Goal: Task Accomplishment & Management: Use online tool/utility

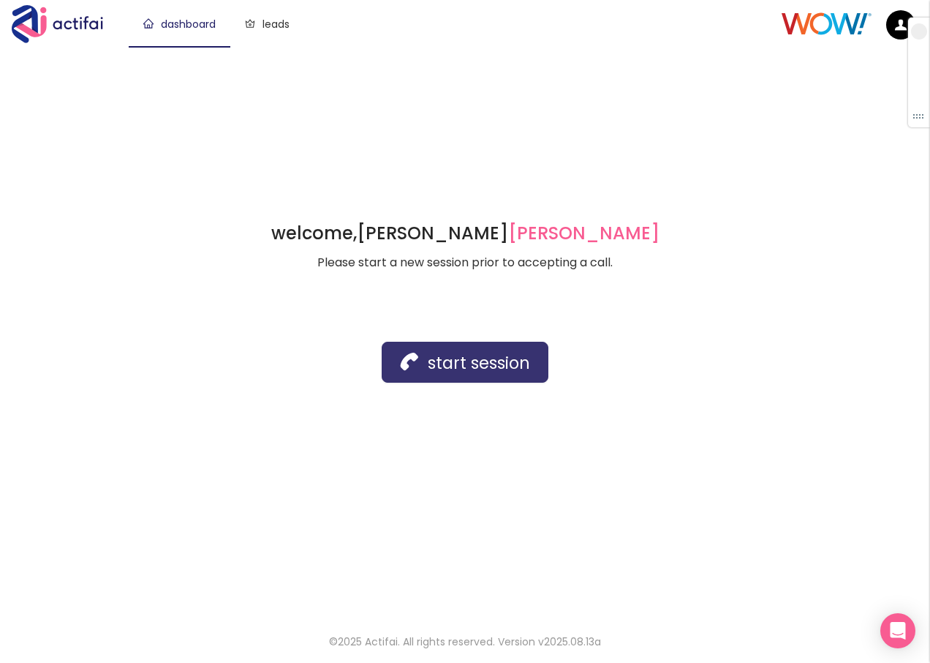
click at [399, 361] on button "start session" at bounding box center [465, 362] width 167 height 41
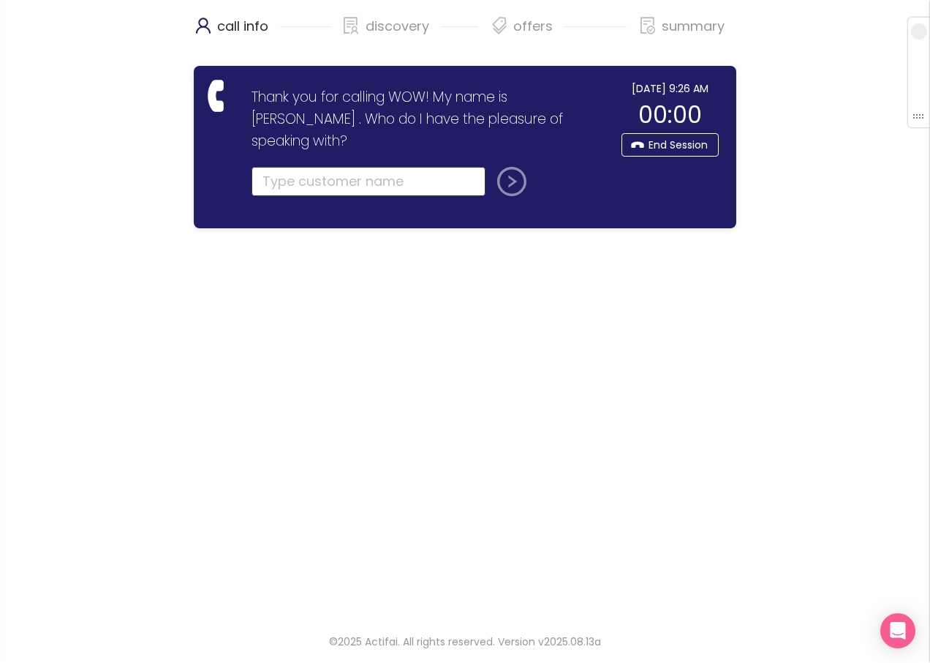
click at [282, 167] on input "text" at bounding box center [369, 181] width 234 height 29
type input "[PERSON_NAME]"
click at [502, 167] on button "submit" at bounding box center [508, 181] width 35 height 29
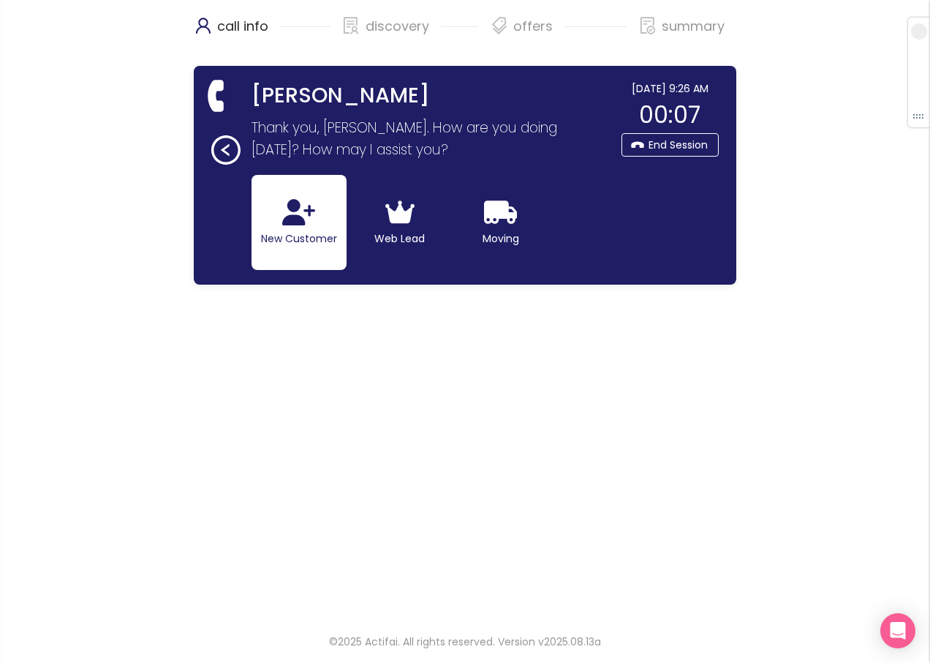
click at [282, 224] on icon "button" at bounding box center [298, 212] width 33 height 26
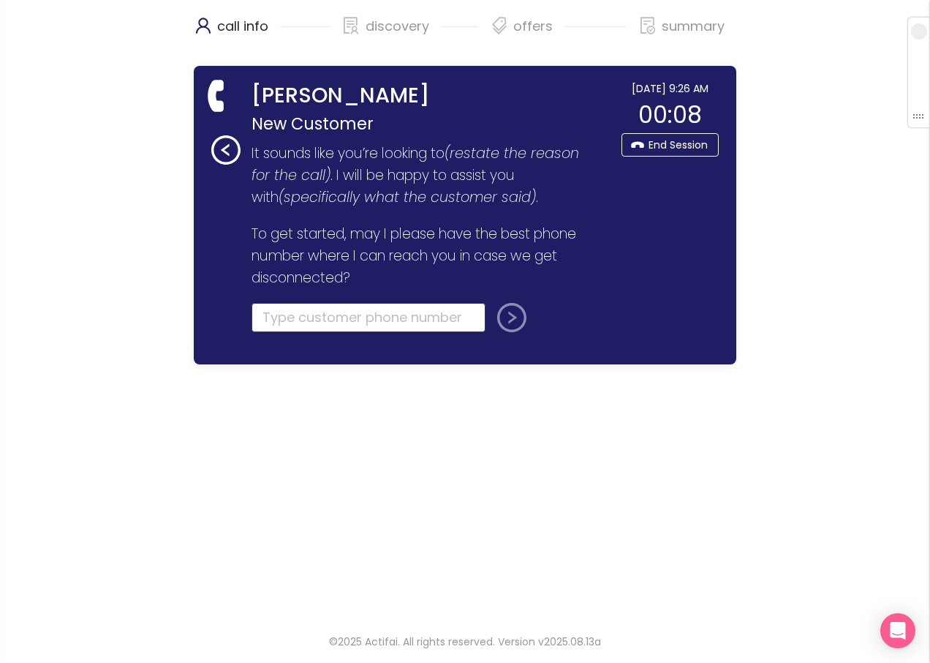
click at [277, 320] on input "tel" at bounding box center [369, 317] width 234 height 29
type input "[PHONE_NUMBER]"
click at [508, 320] on button "submit" at bounding box center [508, 317] width 35 height 29
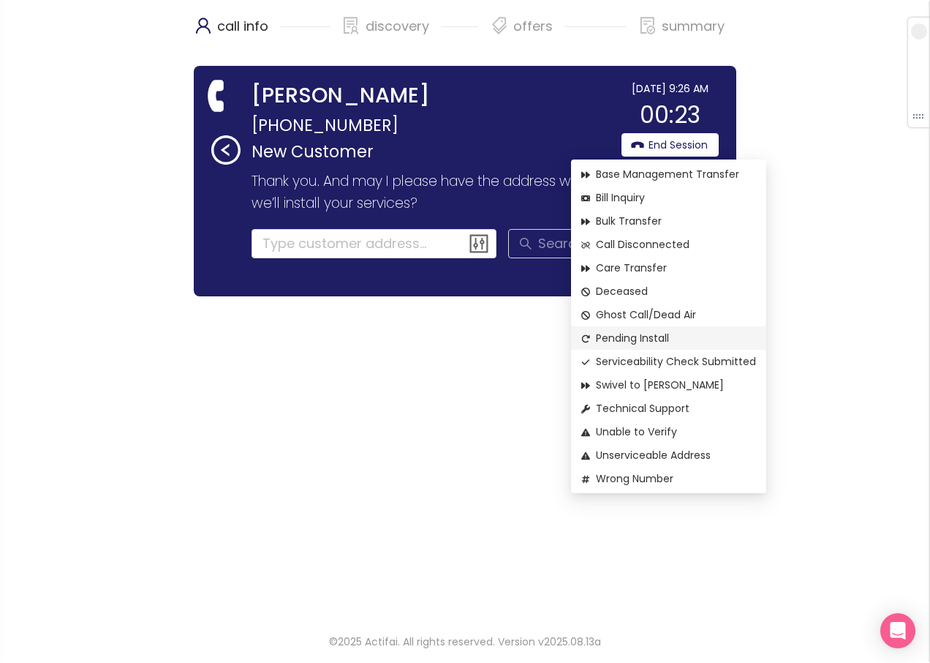
click at [630, 343] on span "Pending Install" at bounding box center [668, 338] width 175 height 16
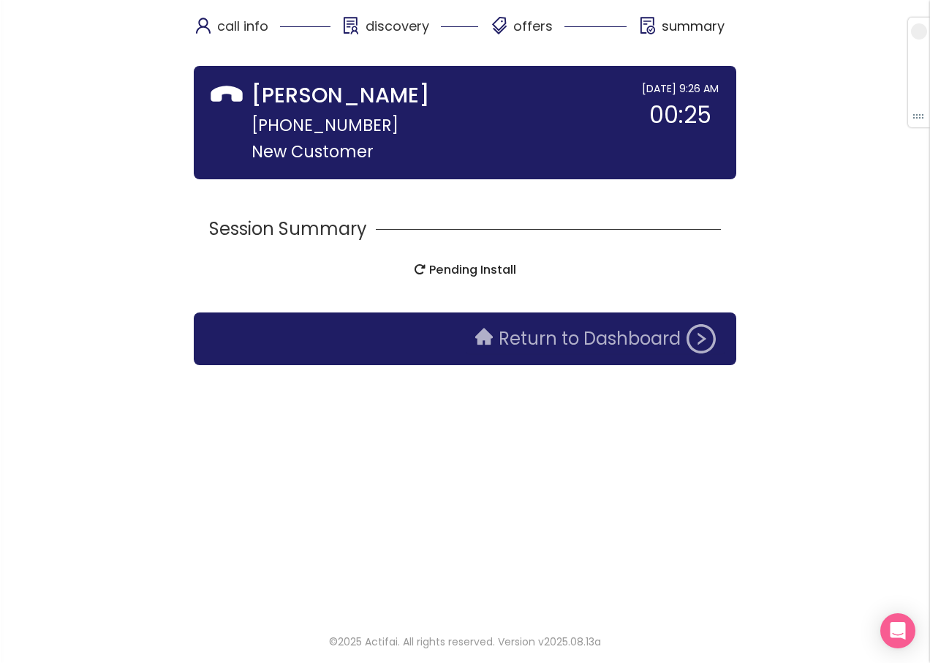
click at [523, 342] on button "Return to Dashboard" at bounding box center [596, 338] width 258 height 29
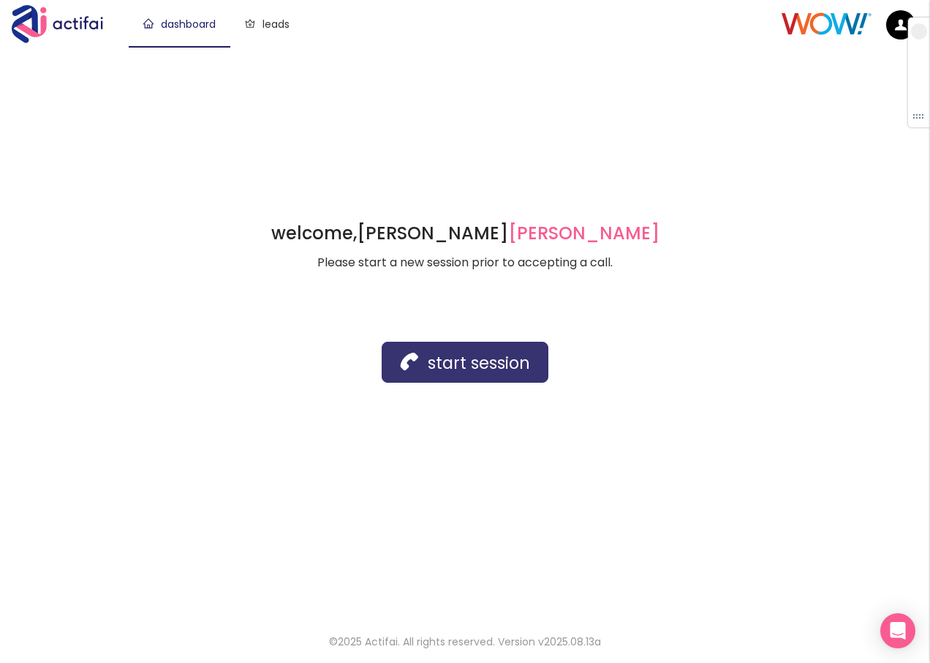
click at [477, 368] on button "start session" at bounding box center [465, 362] width 167 height 41
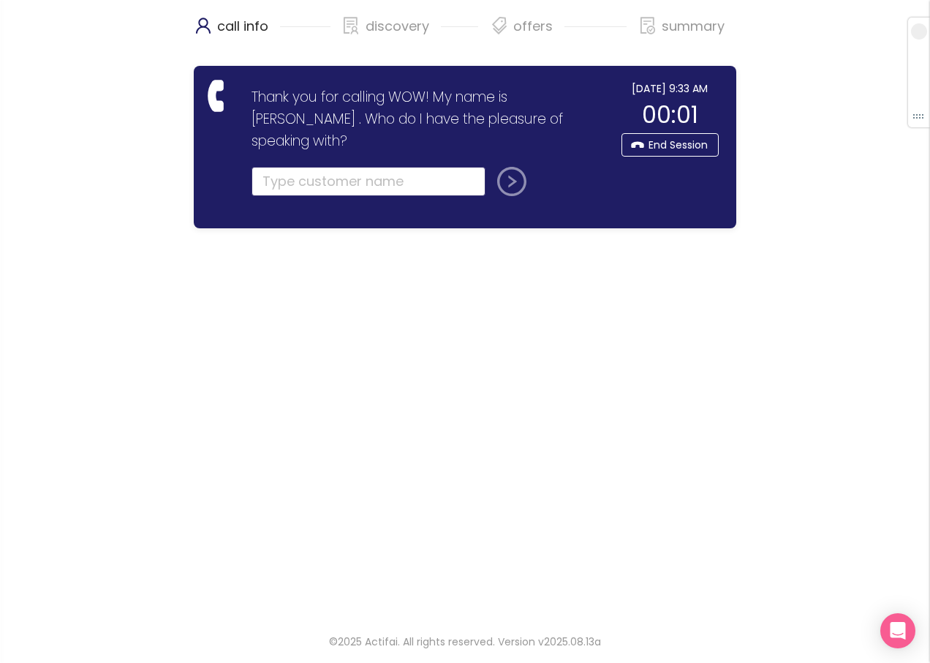
click at [284, 167] on input "text" at bounding box center [369, 181] width 234 height 29
type input "[PERSON_NAME]"
click at [518, 167] on button "submit" at bounding box center [508, 181] width 35 height 29
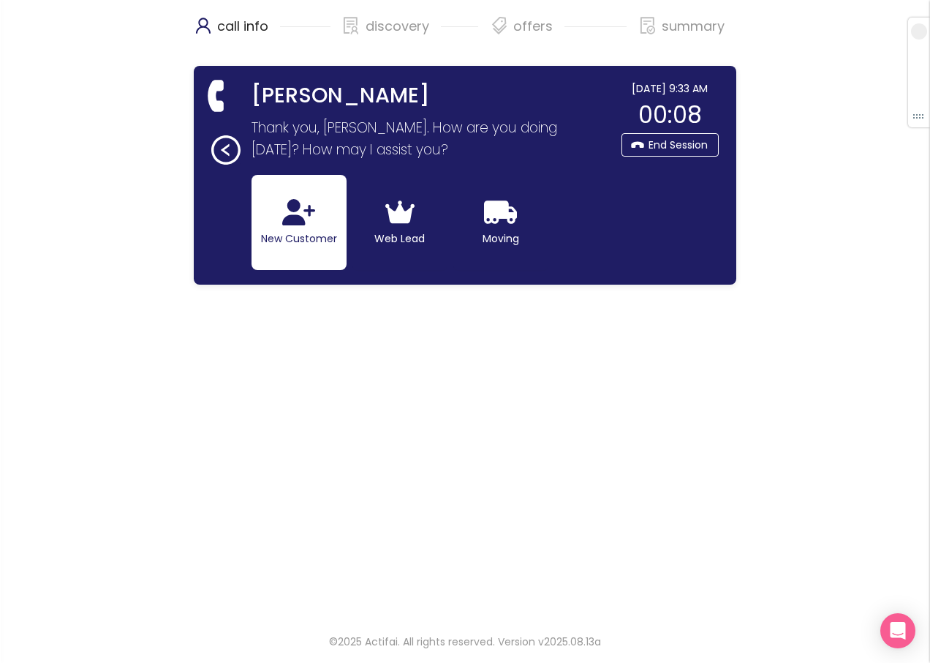
click at [296, 229] on button "New Customer" at bounding box center [299, 222] width 95 height 95
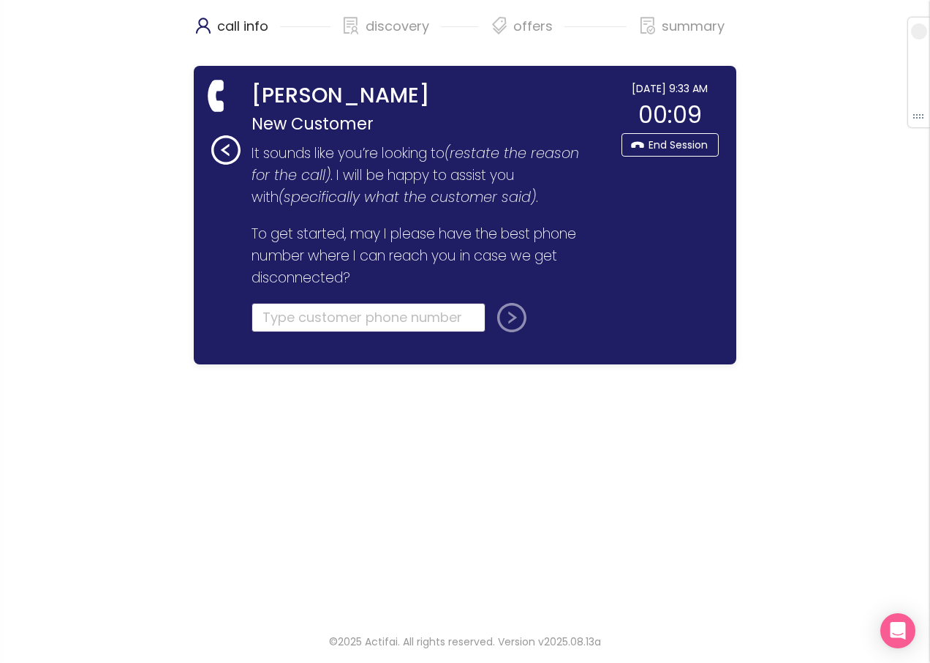
click at [309, 320] on input "tel" at bounding box center [369, 317] width 234 height 29
type input "[PHONE_NUMBER]"
click at [505, 316] on button "submit" at bounding box center [508, 317] width 35 height 29
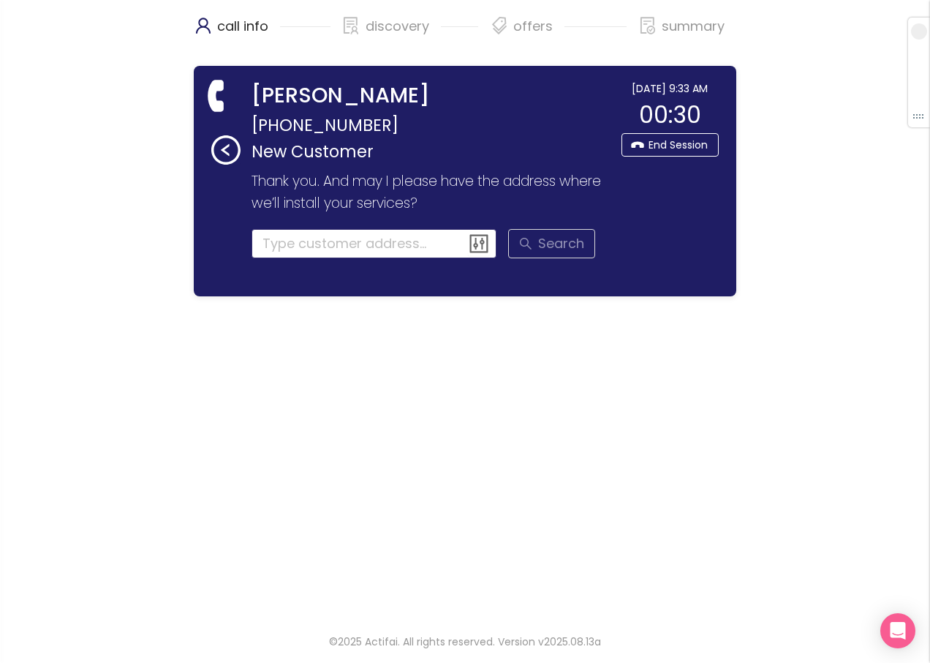
click at [302, 250] on input at bounding box center [375, 243] width 246 height 29
click at [930, 417] on html "call info discovery offers summary [PERSON_NAME] [PHONE_NUMBER] New Customer Th…" at bounding box center [465, 331] width 930 height 663
click at [319, 244] on input "825" at bounding box center [375, 243] width 246 height 29
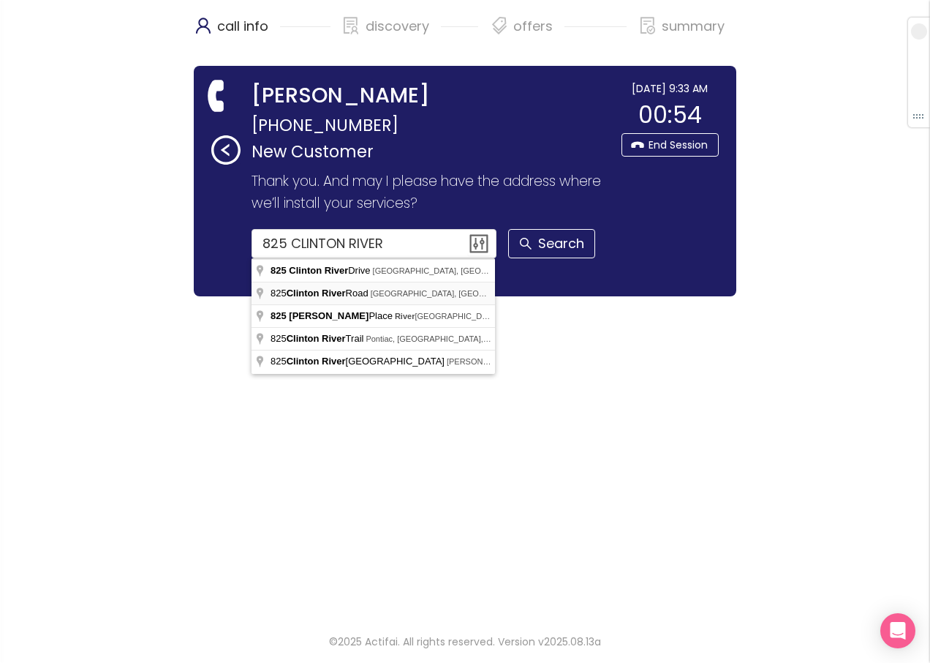
type input "[STREET_ADDRESS]"
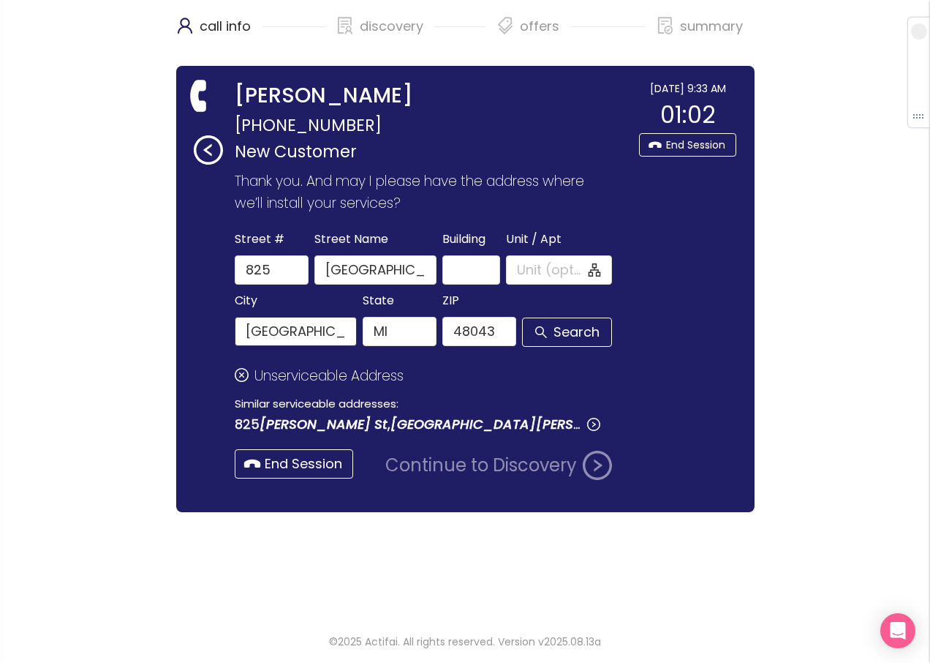
drag, startPoint x: 353, startPoint y: 336, endPoint x: 144, endPoint y: 323, distance: 209.6
click at [144, 323] on div "call info discovery offers summary [PERSON_NAME] [PHONE_NUMBER] New Customer Th…" at bounding box center [465, 308] width 930 height 616
type input "ts"
drag, startPoint x: 283, startPoint y: 325, endPoint x: 105, endPoint y: 293, distance: 180.6
click at [101, 291] on div "call info discovery offers summary [PERSON_NAME] [PHONE_NUMBER] New Customer Th…" at bounding box center [465, 308] width 930 height 616
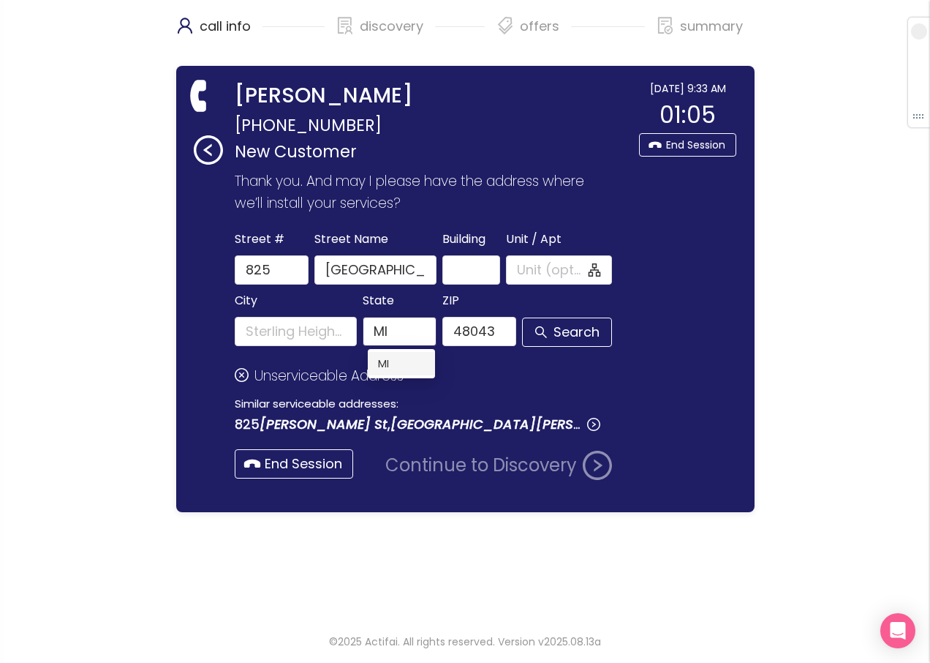
drag, startPoint x: 361, startPoint y: 320, endPoint x: 373, endPoint y: 326, distance: 13.7
click at [328, 317] on div "City State [US_STATE] ZIP 48043 Search" at bounding box center [423, 318] width 383 height 56
drag, startPoint x: 445, startPoint y: 328, endPoint x: 553, endPoint y: 342, distance: 109.1
click at [553, 342] on div "City State ZIP 48043 Search" at bounding box center [423, 318] width 383 height 56
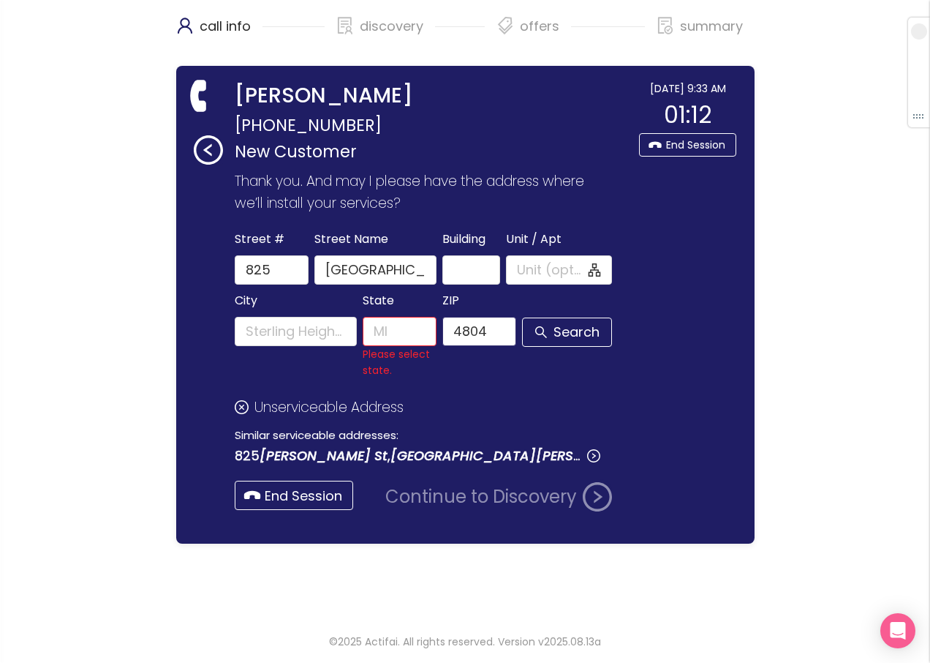
type input "48043"
click at [546, 331] on button "Search" at bounding box center [567, 331] width 90 height 29
click at [410, 336] on input "State" at bounding box center [400, 331] width 74 height 29
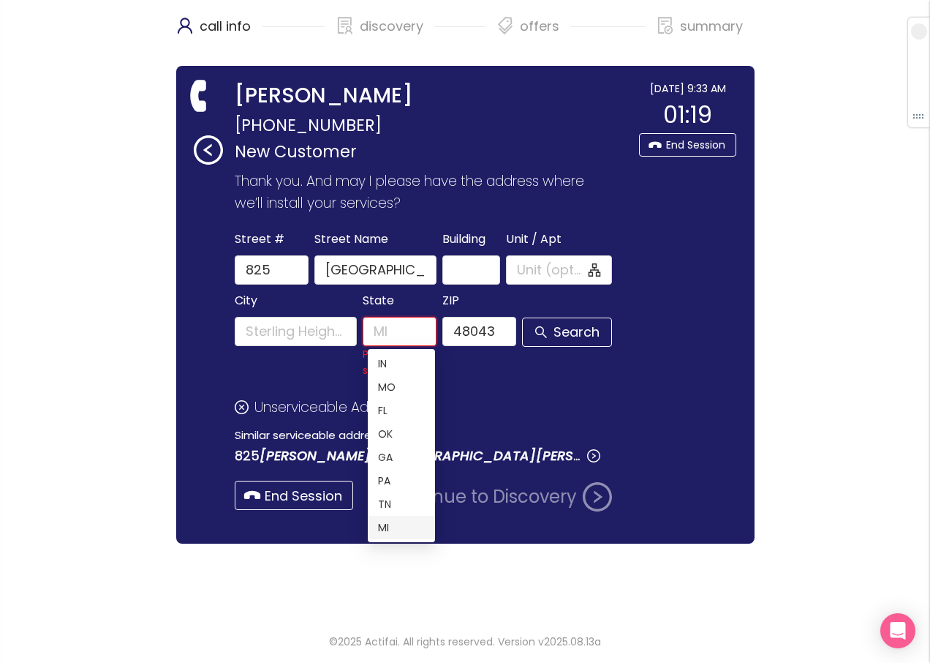
click at [383, 524] on div "MI" at bounding box center [401, 527] width 47 height 16
type input "MI"
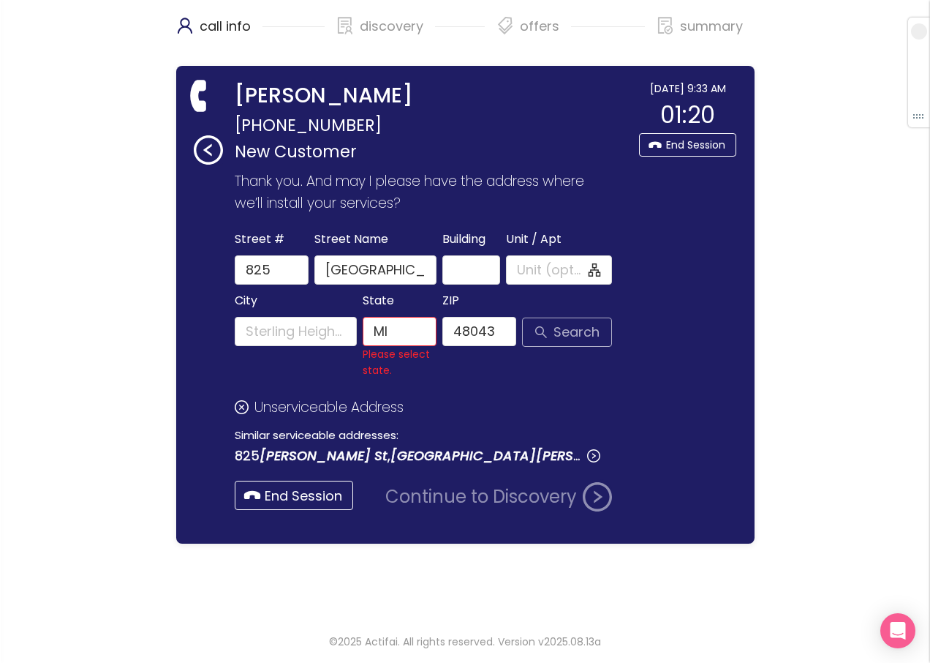
click at [553, 336] on button "Search" at bounding box center [567, 331] width 90 height 29
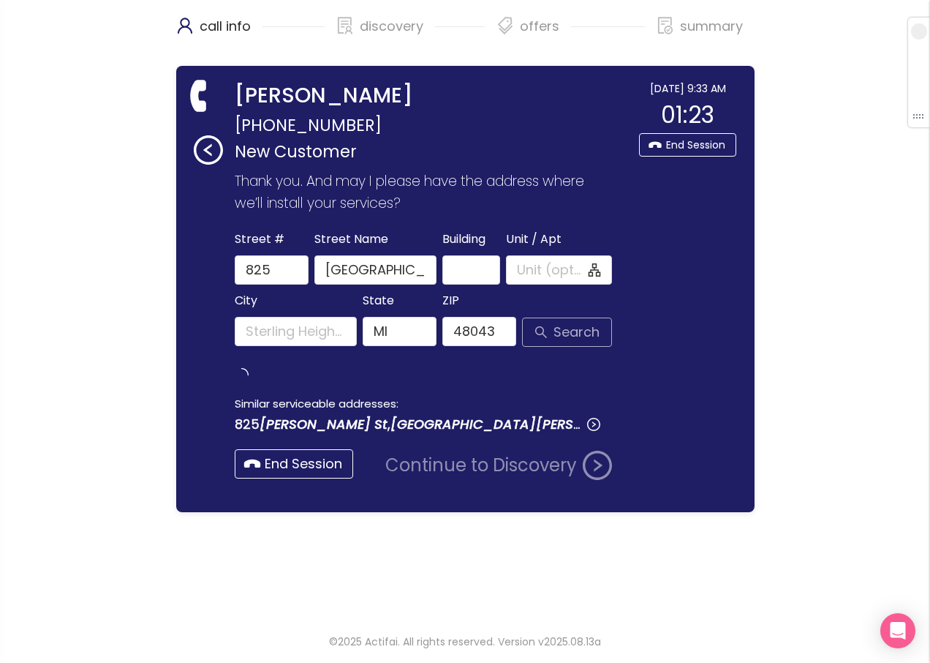
type input "[GEOGRAPHIC_DATA][PERSON_NAME]"
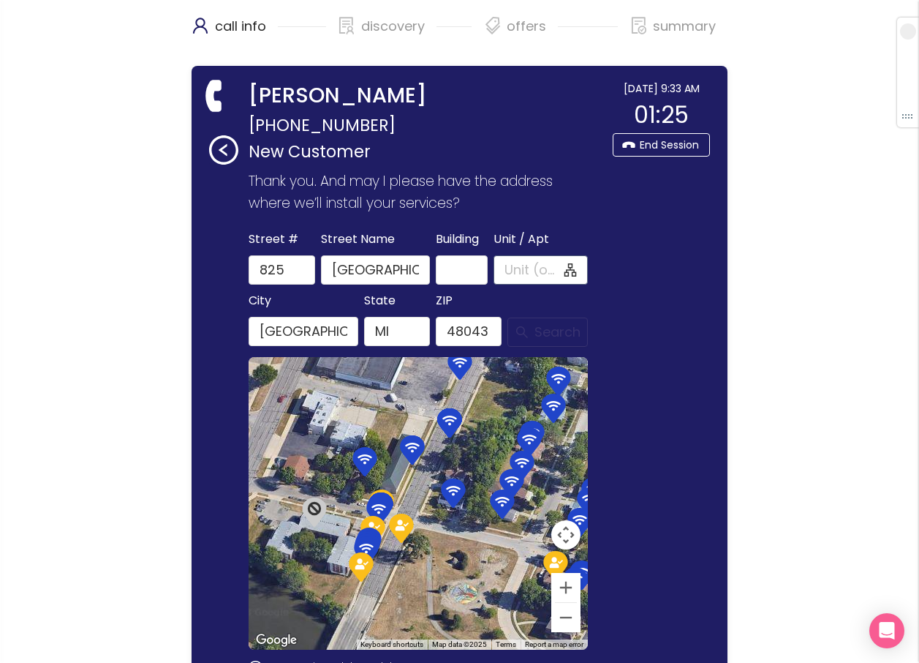
click at [521, 263] on span at bounding box center [541, 269] width 95 height 29
type input "B11"
click at [553, 338] on button "Search" at bounding box center [548, 331] width 80 height 29
drag, startPoint x: 379, startPoint y: 268, endPoint x: 451, endPoint y: 274, distance: 72.6
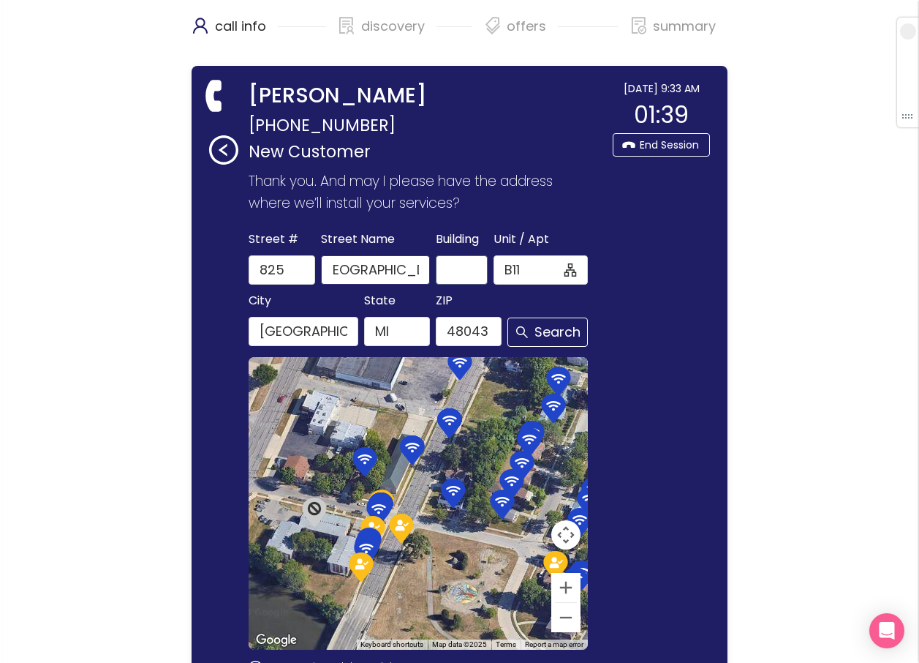
click at [451, 274] on div "[GEOGRAPHIC_DATA] Name [STREET_ADDRESS]" at bounding box center [418, 257] width 345 height 56
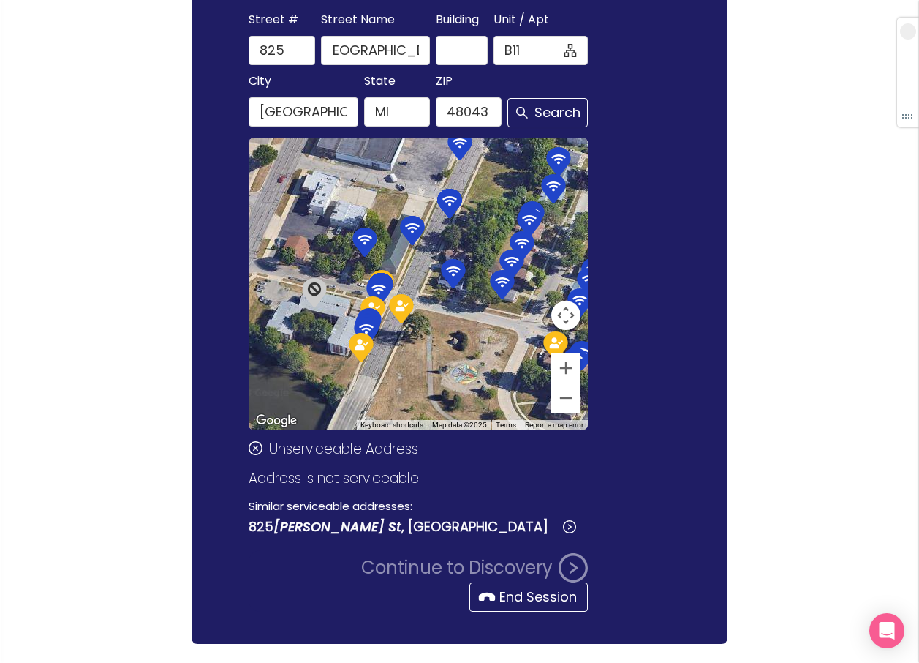
scroll to position [0, 0]
type input "[PERSON_NAME]"
type input "River Rd"
click at [404, 43] on input "[PERSON_NAME]" at bounding box center [375, 50] width 109 height 29
click at [522, 110] on button "Search" at bounding box center [548, 112] width 80 height 29
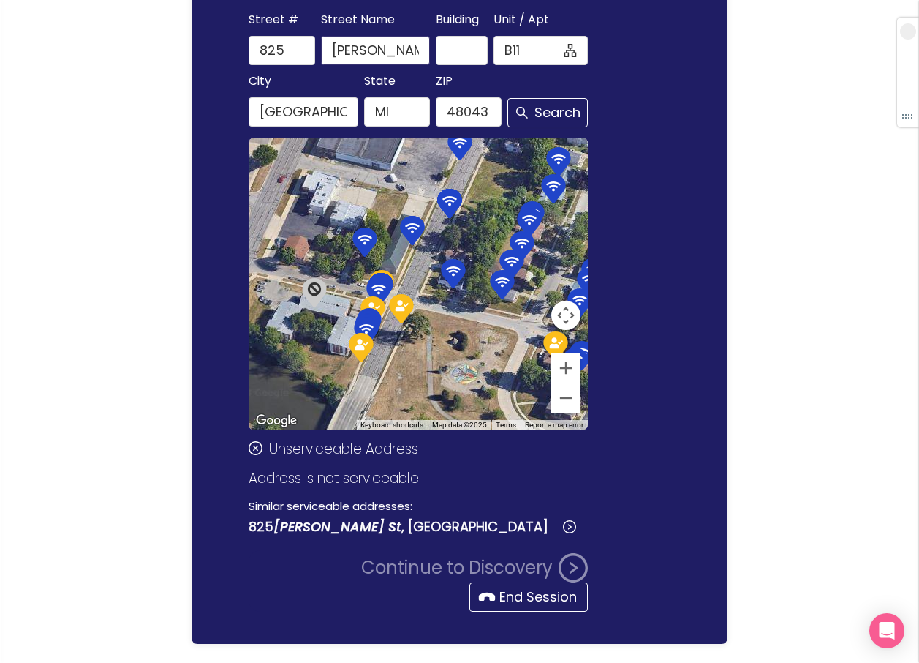
click at [414, 49] on input "[PERSON_NAME]" at bounding box center [375, 50] width 109 height 29
click at [566, 110] on button "Search" at bounding box center [548, 112] width 80 height 29
type input "Clinton River Dr"
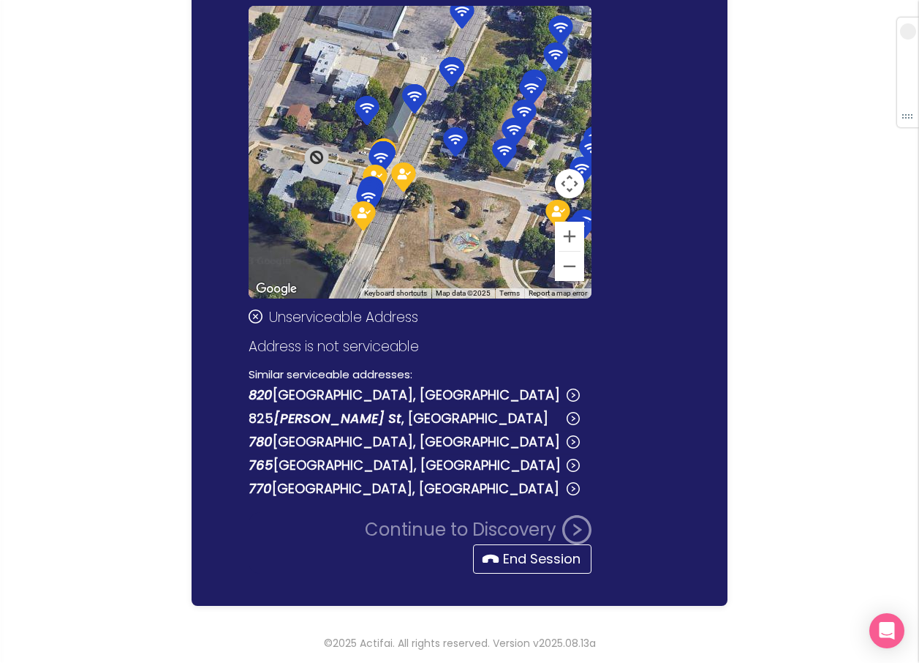
scroll to position [353, 0]
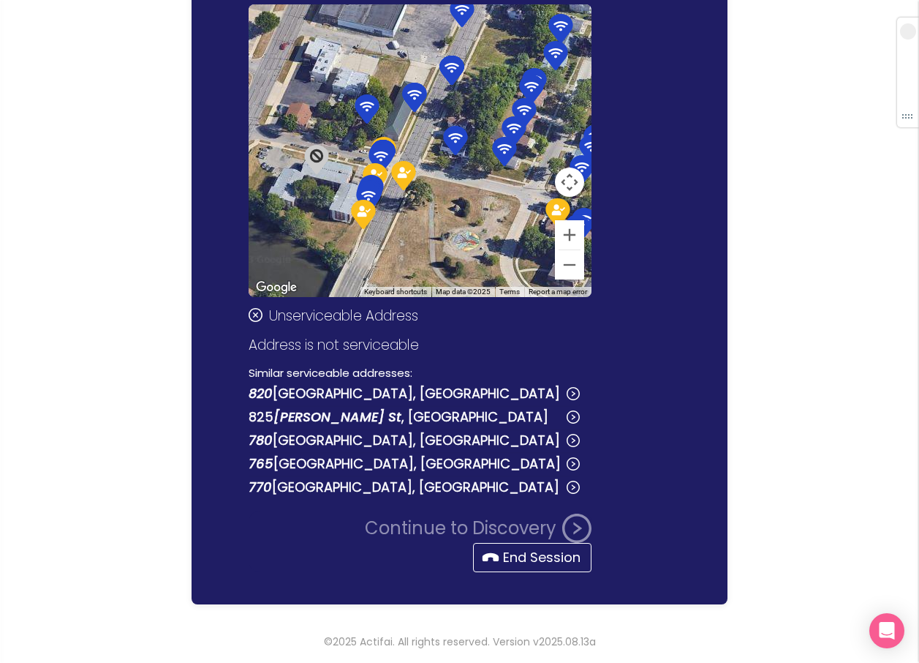
click at [513, 538] on span "Continue to Discovery" at bounding box center [478, 526] width 227 height 32
click at [519, 553] on button "End Session" at bounding box center [532, 557] width 118 height 29
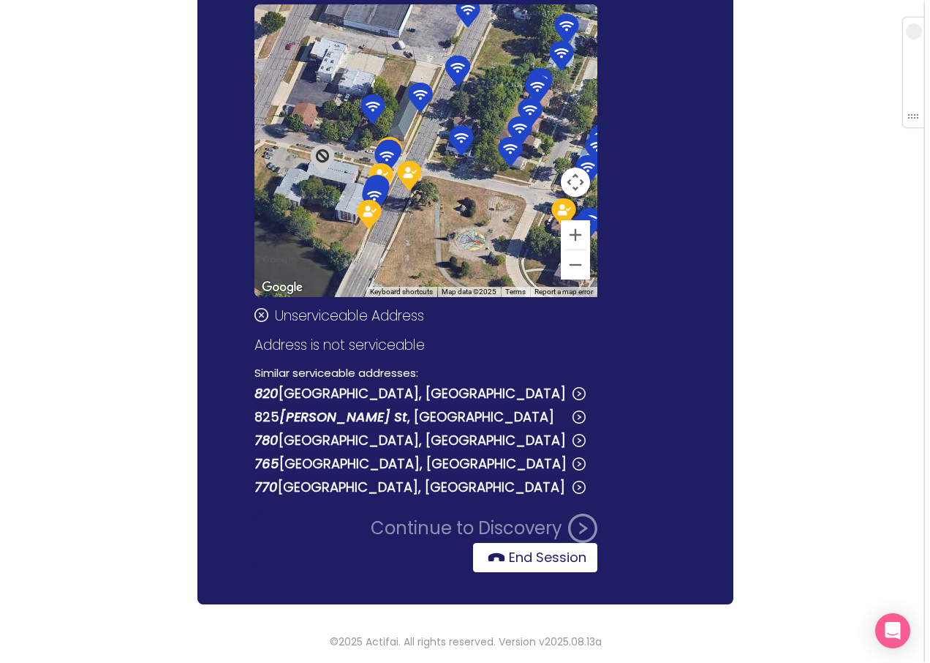
scroll to position [0, 0]
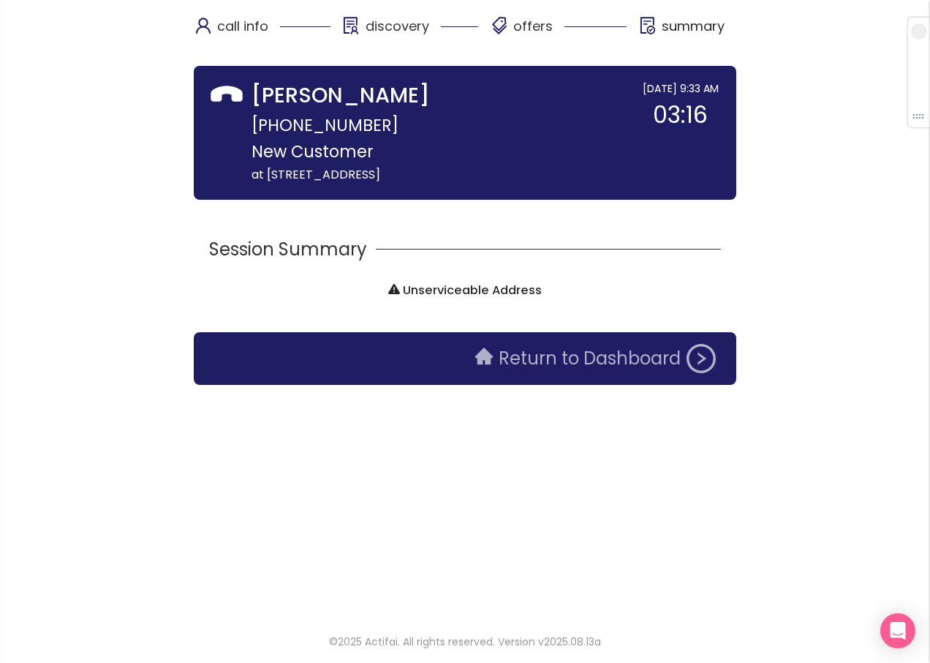
click at [541, 367] on button "Return to Dashboard" at bounding box center [596, 358] width 258 height 29
